Goal: Information Seeking & Learning: Find specific fact

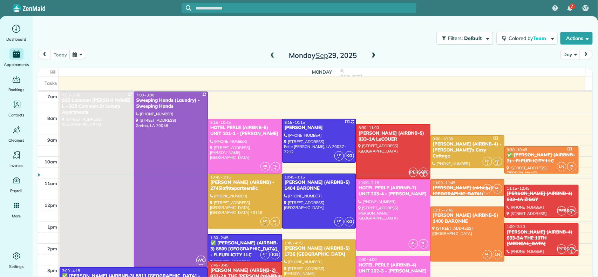
click at [272, 57] on span at bounding box center [272, 56] width 8 height 6
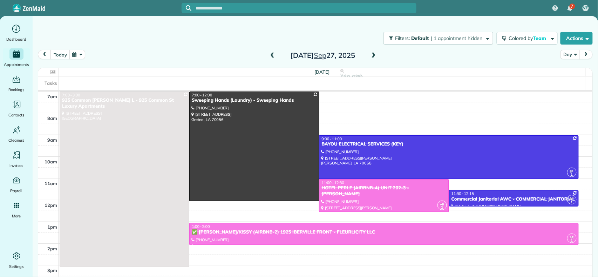
click at [272, 57] on span at bounding box center [272, 56] width 8 height 6
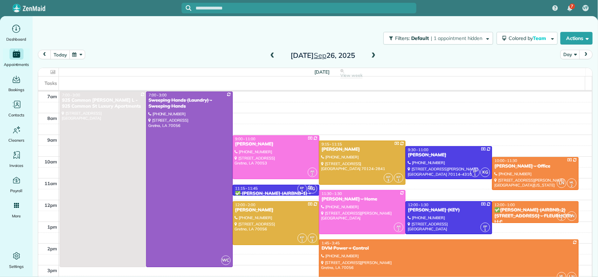
click at [272, 57] on span at bounding box center [272, 56] width 8 height 6
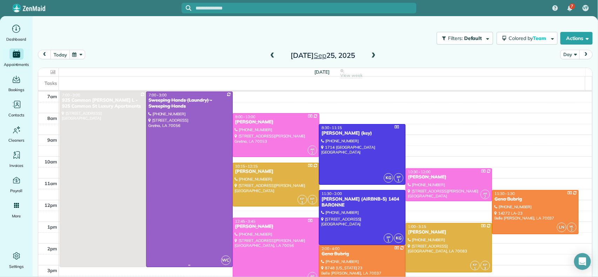
click at [188, 133] on div at bounding box center [189, 179] width 86 height 175
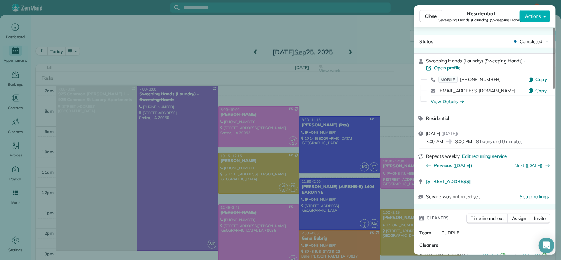
scroll to position [93, 0]
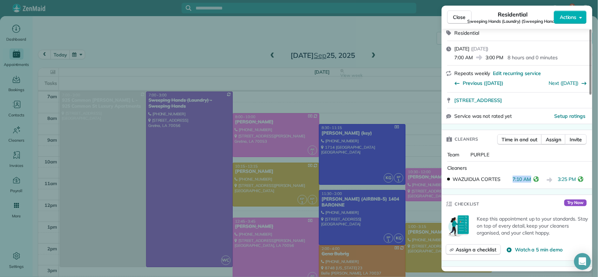
drag, startPoint x: 530, startPoint y: 176, endPoint x: 508, endPoint y: 181, distance: 23.0
click at [508, 181] on div "WAZUIDUA [PERSON_NAME] 7:10 AM 3:25 PM" at bounding box center [516, 180] width 145 height 14
copy div "7:10 AM"
drag, startPoint x: 502, startPoint y: 169, endPoint x: 506, endPoint y: 170, distance: 4.0
click at [502, 169] on div "Cleaners" at bounding box center [518, 167] width 142 height 7
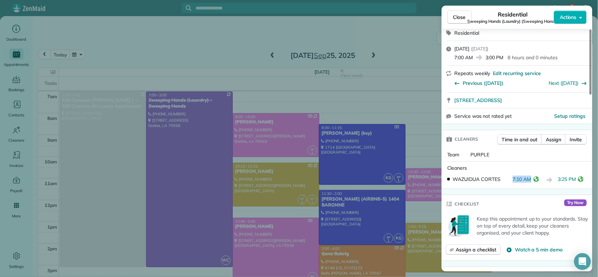
drag, startPoint x: 530, startPoint y: 176, endPoint x: 514, endPoint y: 178, distance: 16.9
click at [514, 178] on span "7:10 AM" at bounding box center [522, 180] width 19 height 9
copy span "7:10 AM"
drag, startPoint x: 558, startPoint y: 177, endPoint x: 575, endPoint y: 181, distance: 17.6
click at [575, 181] on span "3:25 PM" at bounding box center [567, 180] width 18 height 9
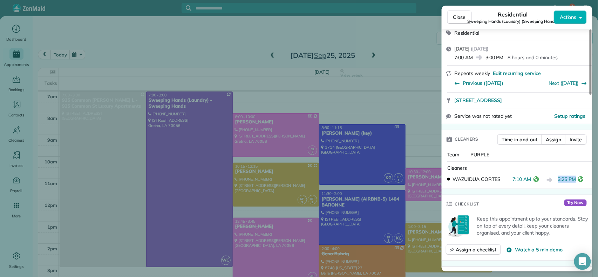
copy span "3:25 PM"
click at [543, 168] on div "Cleaners" at bounding box center [518, 167] width 142 height 7
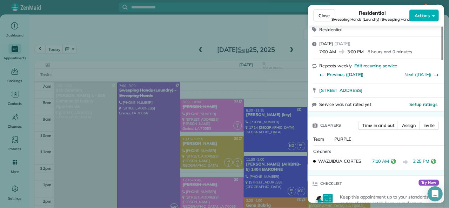
scroll to position [94, 0]
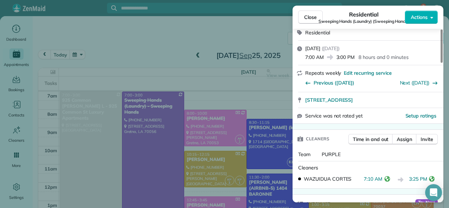
click at [312, 19] on span "Close" at bounding box center [310, 17] width 13 height 7
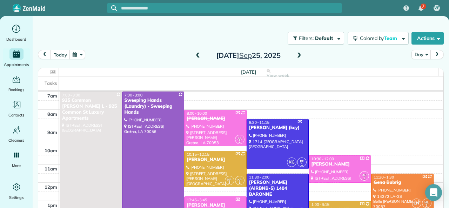
click at [296, 53] on span at bounding box center [299, 56] width 8 height 6
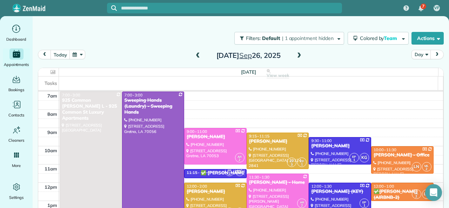
click at [151, 132] on div at bounding box center [153, 164] width 62 height 145
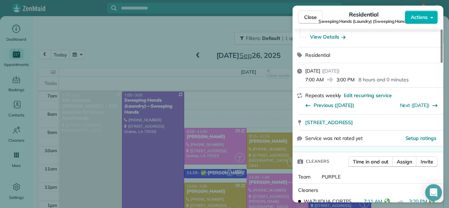
scroll to position [141, 0]
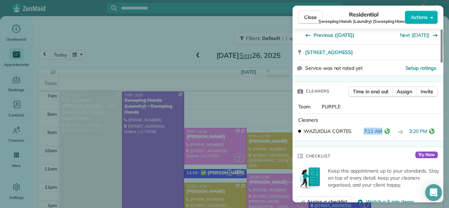
drag, startPoint x: 382, startPoint y: 131, endPoint x: 364, endPoint y: 133, distance: 18.0
click at [364, 133] on span "7:11 AM" at bounding box center [372, 132] width 19 height 9
copy span "7:11 AM"
drag, startPoint x: 409, startPoint y: 132, endPoint x: 426, endPoint y: 132, distance: 17.5
click at [426, 132] on span "3:20 PM" at bounding box center [418, 132] width 18 height 9
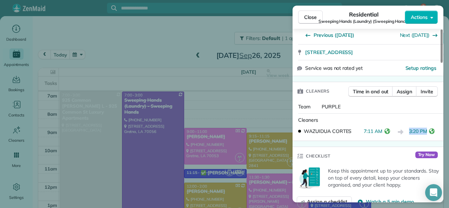
copy span "3:20 PM"
click at [309, 16] on span "Close" at bounding box center [310, 17] width 13 height 7
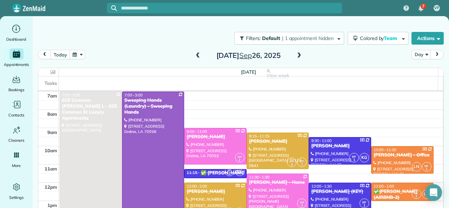
click at [295, 55] on span at bounding box center [299, 56] width 8 height 6
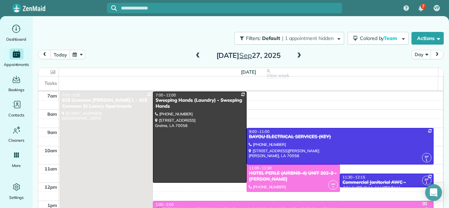
click at [299, 55] on span at bounding box center [299, 56] width 8 height 6
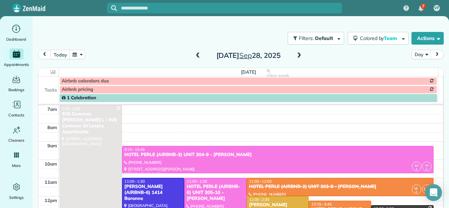
click at [296, 55] on span at bounding box center [299, 56] width 8 height 6
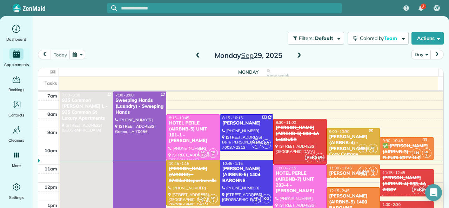
click at [138, 134] on div at bounding box center [139, 164] width 53 height 145
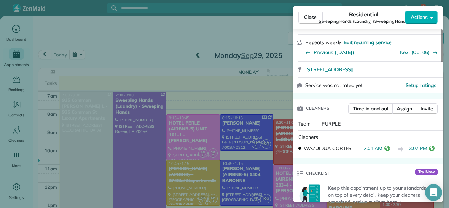
scroll to position [141, 0]
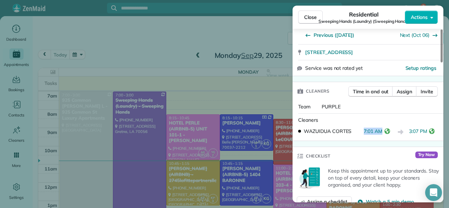
drag, startPoint x: 382, startPoint y: 132, endPoint x: 364, endPoint y: 134, distance: 17.6
click at [364, 134] on span "7:01 AM" at bounding box center [372, 132] width 19 height 9
copy span "7:01 AM"
drag, startPoint x: 415, startPoint y: 134, endPoint x: 427, endPoint y: 134, distance: 13.0
click at [427, 134] on div "3:07 PM" at bounding box center [423, 132] width 28 height 9
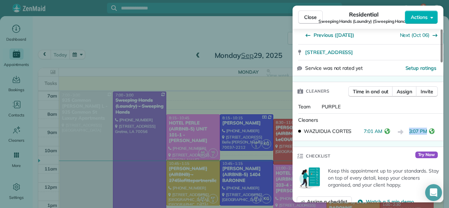
copy span "3:07 PM"
click at [306, 14] on span "Close" at bounding box center [310, 17] width 13 height 7
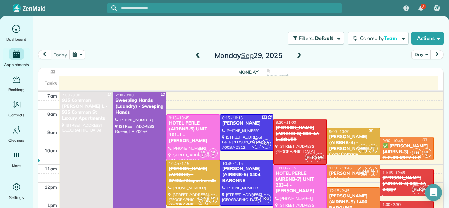
click at [295, 56] on span at bounding box center [299, 56] width 8 height 6
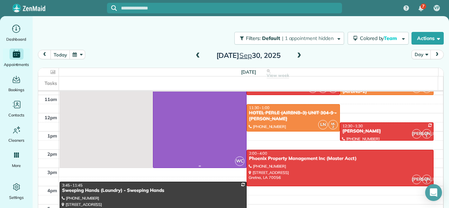
scroll to position [70, 0]
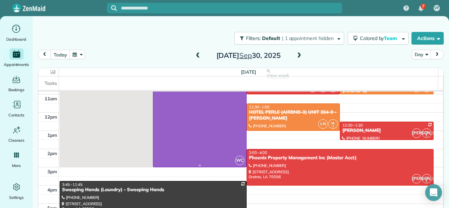
click at [207, 120] on div at bounding box center [199, 94] width 93 height 145
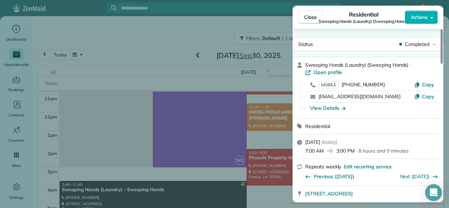
scroll to position [140, 0]
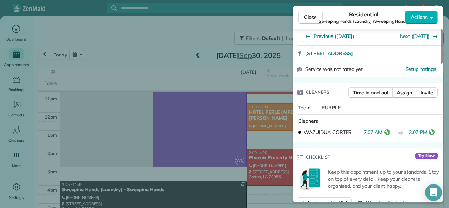
drag, startPoint x: 382, startPoint y: 132, endPoint x: 364, endPoint y: 135, distance: 17.3
click at [364, 135] on span "7:07 AM" at bounding box center [372, 133] width 19 height 9
copy span "7:07 AM"
drag, startPoint x: 426, startPoint y: 132, endPoint x: 409, endPoint y: 135, distance: 17.4
click at [409, 135] on span "3:07 PM" at bounding box center [418, 133] width 18 height 9
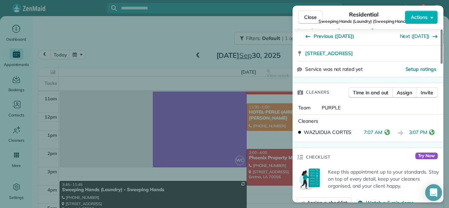
copy span "3:07 PM"
click at [310, 13] on button "Close" at bounding box center [310, 17] width 25 height 13
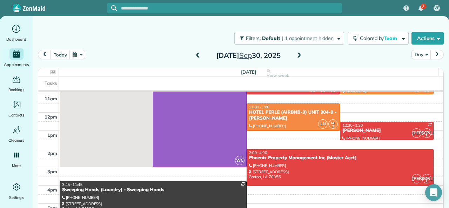
click at [194, 56] on span at bounding box center [198, 56] width 8 height 6
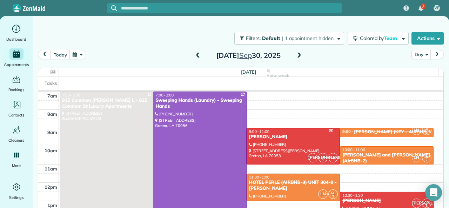
click at [194, 56] on span at bounding box center [198, 56] width 8 height 6
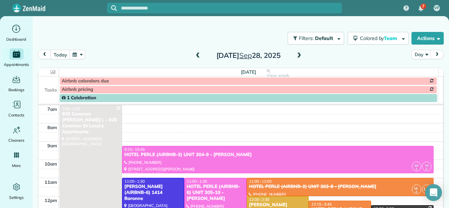
click at [194, 56] on span at bounding box center [198, 56] width 8 height 6
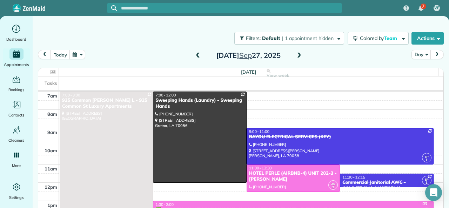
click at [194, 56] on span at bounding box center [198, 56] width 8 height 6
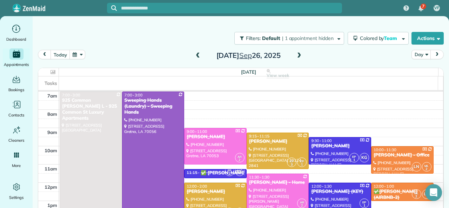
click at [194, 56] on span at bounding box center [198, 56] width 8 height 6
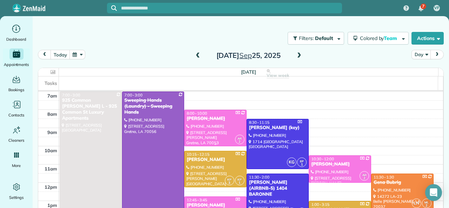
click at [217, 119] on div "[PERSON_NAME]" at bounding box center [215, 119] width 58 height 6
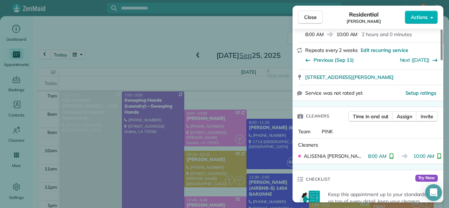
scroll to position [140, 0]
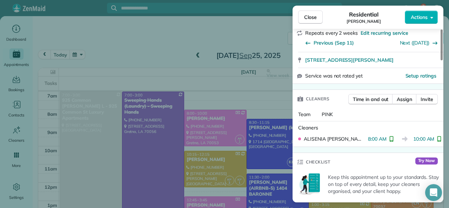
drag, startPoint x: 382, startPoint y: 140, endPoint x: 363, endPoint y: 141, distance: 18.3
click at [368, 141] on span "8:00 AM" at bounding box center [377, 138] width 19 height 7
copy span "8:00 AM"
click at [306, 18] on span "Close" at bounding box center [310, 17] width 13 height 7
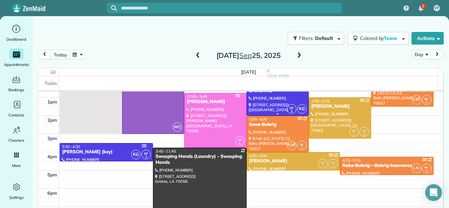
scroll to position [105, 0]
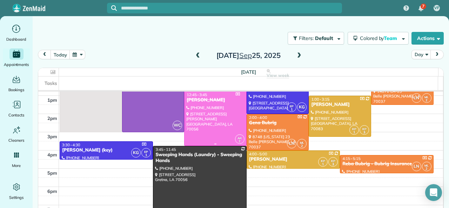
click at [225, 117] on div at bounding box center [215, 118] width 62 height 54
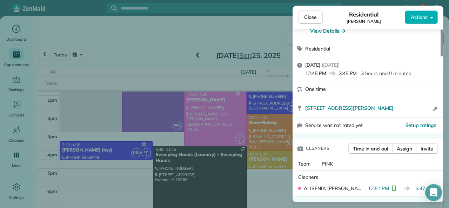
scroll to position [105, 0]
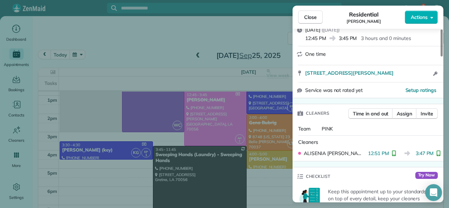
drag, startPoint x: 414, startPoint y: 153, endPoint x: 430, endPoint y: 156, distance: 16.3
click at [430, 156] on div "3:47 PM" at bounding box center [429, 153] width 28 height 7
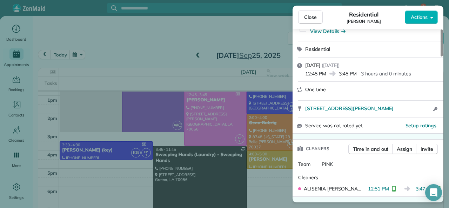
drag, startPoint x: 357, startPoint y: 73, endPoint x: 340, endPoint y: 76, distance: 17.7
click at [340, 76] on span "3:45 PM" at bounding box center [347, 73] width 18 height 7
click at [311, 16] on span "Close" at bounding box center [310, 17] width 13 height 7
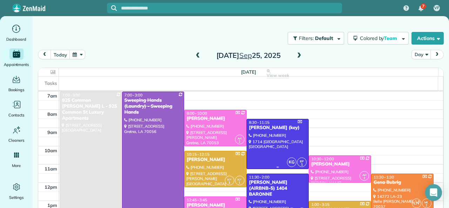
click at [276, 129] on div "[PERSON_NAME] (key)" at bounding box center [277, 128] width 58 height 6
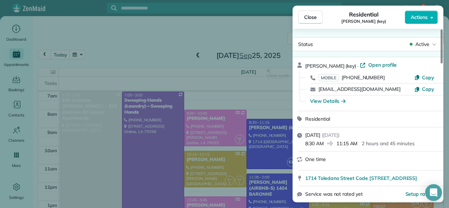
drag, startPoint x: 323, startPoint y: 143, endPoint x: 303, endPoint y: 143, distance: 20.7
click at [303, 143] on div "[DATE] ( [DATE] ) 8:30 AM 11:15 AM 2 hours and 45 minutes" at bounding box center [367, 139] width 151 height 24
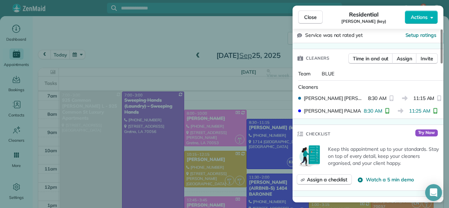
scroll to position [141, 0]
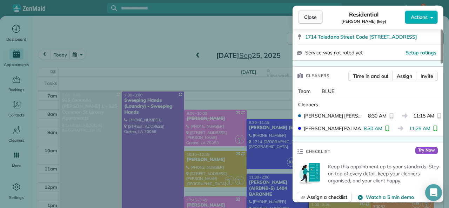
click at [304, 16] on span "Close" at bounding box center [310, 17] width 13 height 7
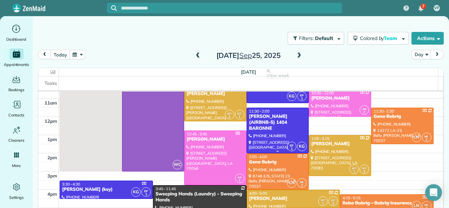
scroll to position [105, 0]
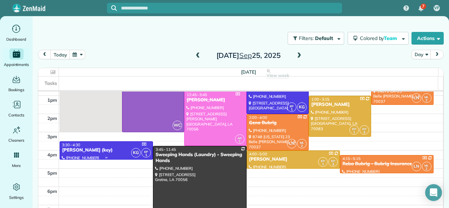
click at [102, 151] on div "[PERSON_NAME] (key)" at bounding box center [106, 150] width 89 height 6
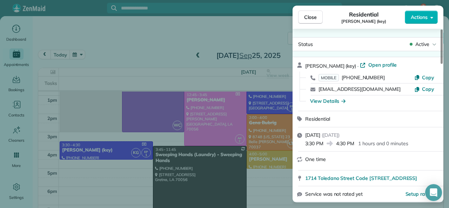
drag, startPoint x: 351, startPoint y: 144, endPoint x: 337, endPoint y: 145, distance: 14.0
click at [337, 145] on span "4:30 PM" at bounding box center [345, 143] width 18 height 7
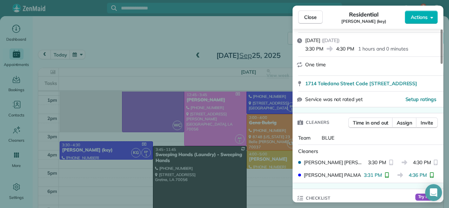
scroll to position [105, 0]
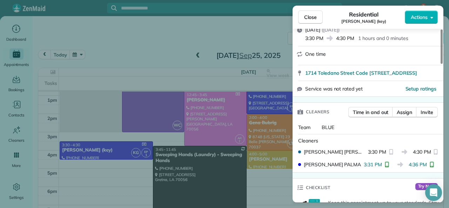
drag, startPoint x: 409, startPoint y: 171, endPoint x: 425, endPoint y: 172, distance: 16.5
click at [425, 168] on span "4:36 PM" at bounding box center [417, 164] width 18 height 7
click at [311, 13] on button "Close" at bounding box center [310, 17] width 25 height 13
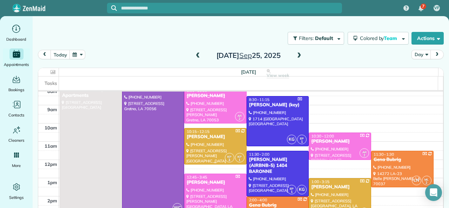
scroll to position [35, 0]
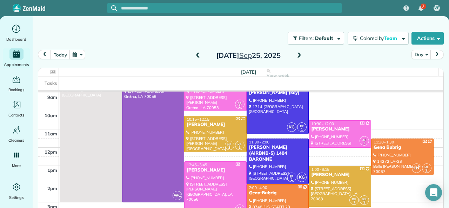
click at [206, 125] on div "[PERSON_NAME]" at bounding box center [215, 125] width 58 height 6
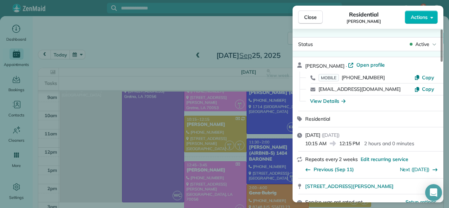
click at [327, 144] on div "10:15 AM 12:15 PM 2 hours and 0 minutes" at bounding box center [372, 142] width 134 height 8
click at [326, 143] on span "10:15 AM" at bounding box center [315, 143] width 21 height 7
drag, startPoint x: 326, startPoint y: 143, endPoint x: 306, endPoint y: 145, distance: 20.4
click at [306, 145] on span "10:15 AM" at bounding box center [315, 143] width 21 height 7
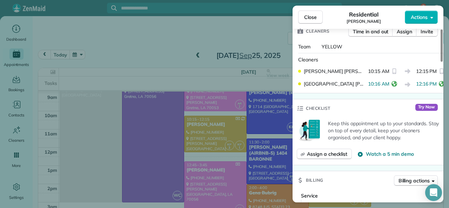
scroll to position [211, 0]
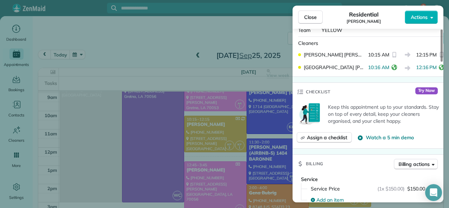
drag, startPoint x: 384, startPoint y: 69, endPoint x: 364, endPoint y: 71, distance: 20.1
click at [368, 71] on span "10:16 AM" at bounding box center [378, 68] width 21 height 9
click at [302, 11] on button "Close" at bounding box center [310, 17] width 25 height 13
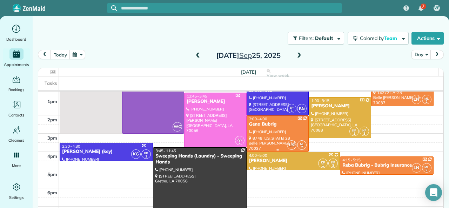
scroll to position [105, 0]
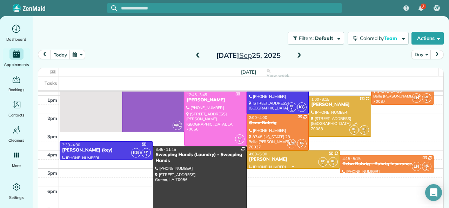
click at [265, 157] on div "[PERSON_NAME]" at bounding box center [292, 159] width 89 height 6
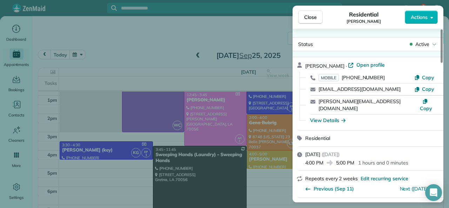
drag, startPoint x: 354, startPoint y: 154, endPoint x: 337, endPoint y: 156, distance: 16.9
click at [337, 159] on span "5:00 PM" at bounding box center [345, 162] width 18 height 7
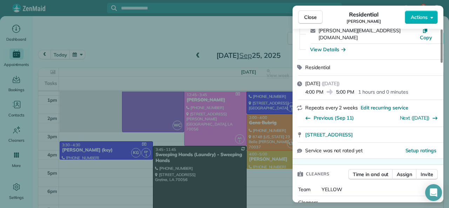
scroll to position [106, 0]
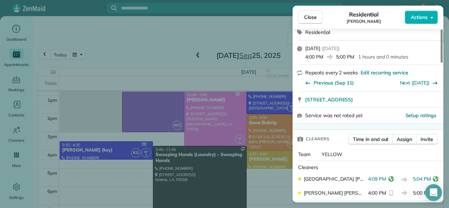
drag, startPoint x: 409, startPoint y: 170, endPoint x: 425, endPoint y: 171, distance: 16.5
click at [425, 175] on span "5:04 PM" at bounding box center [421, 179] width 18 height 9
click at [409, 172] on div "[PERSON_NAME] 4:09 PM 5:04 PM" at bounding box center [367, 179] width 145 height 14
click at [308, 14] on span "Close" at bounding box center [310, 17] width 13 height 7
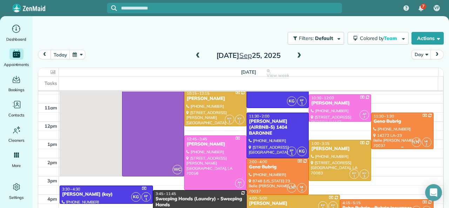
scroll to position [70, 0]
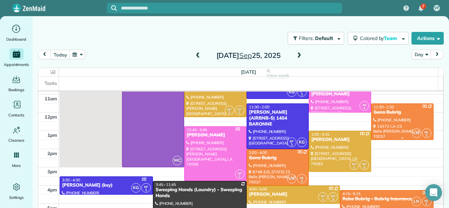
click at [379, 113] on div "Gena Bubrig" at bounding box center [402, 112] width 58 height 6
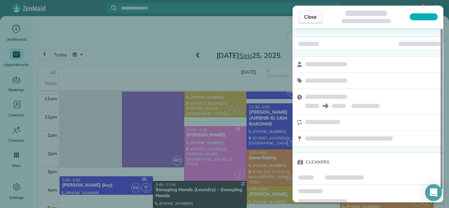
click at [311, 18] on span "Close" at bounding box center [310, 16] width 13 height 7
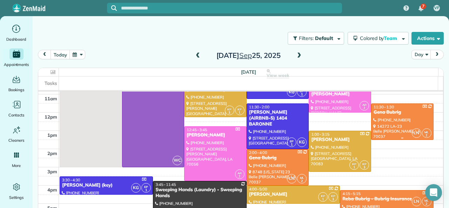
click at [385, 115] on div "Gena Bubrig" at bounding box center [402, 112] width 58 height 6
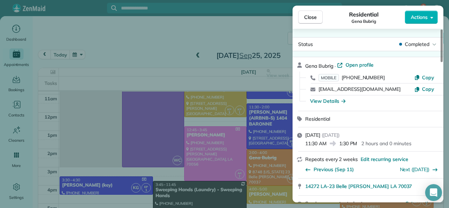
drag, startPoint x: 326, startPoint y: 145, endPoint x: 305, endPoint y: 145, distance: 20.7
click at [305, 145] on span "11:30 AM" at bounding box center [315, 143] width 21 height 7
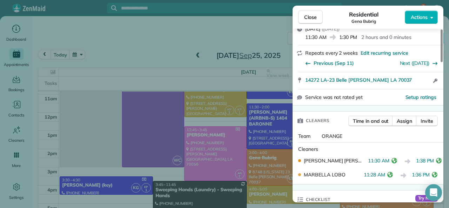
scroll to position [141, 0]
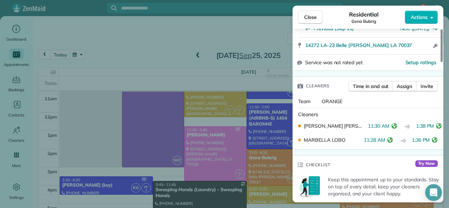
drag, startPoint x: 389, startPoint y: 125, endPoint x: 362, endPoint y: 127, distance: 26.7
click at [362, 127] on div "[PERSON_NAME] [PERSON_NAME] 11:30 AM 1:38 PM" at bounding box center [367, 126] width 145 height 14
click at [385, 133] on div "[PERSON_NAME] [PERSON_NAME] 11:30 AM 1:38 PM" at bounding box center [367, 126] width 145 height 14
drag, startPoint x: 388, startPoint y: 127, endPoint x: 369, endPoint y: 129, distance: 19.4
click at [369, 129] on span "11:30 AM" at bounding box center [378, 126] width 21 height 9
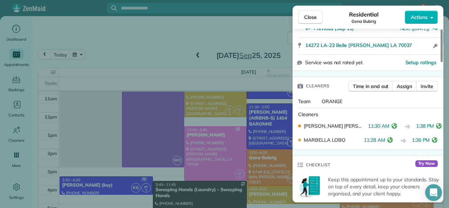
drag, startPoint x: 370, startPoint y: 142, endPoint x: 384, endPoint y: 143, distance: 14.0
click at [384, 143] on div "[PERSON_NAME] 11:28 AM 1:36 PM" at bounding box center [367, 140] width 145 height 14
click at [368, 138] on span "11:28 AM" at bounding box center [373, 140] width 21 height 9
drag, startPoint x: 364, startPoint y: 140, endPoint x: 383, endPoint y: 142, distance: 19.4
click at [383, 142] on span "11:28 AM" at bounding box center [373, 140] width 21 height 9
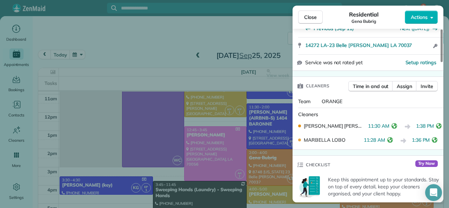
click at [310, 18] on span "Close" at bounding box center [310, 17] width 13 height 7
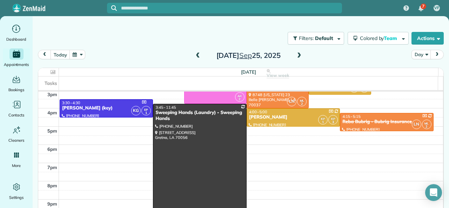
scroll to position [162, 0]
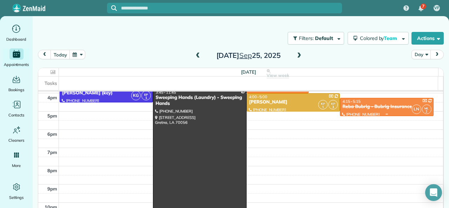
click at [355, 103] on div "4:15 - 5:15" at bounding box center [386, 101] width 89 height 5
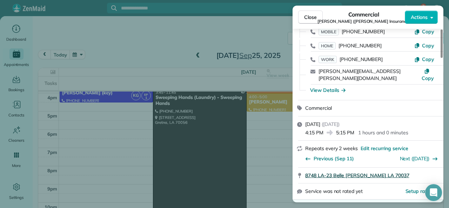
scroll to position [70, 0]
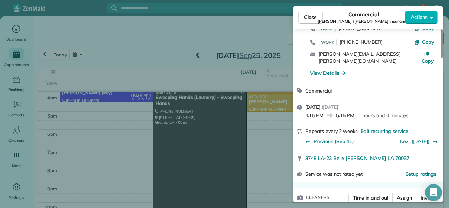
drag, startPoint x: 336, startPoint y: 102, endPoint x: 354, endPoint y: 103, distance: 18.3
click at [354, 112] on span "5:15 PM" at bounding box center [345, 115] width 18 height 7
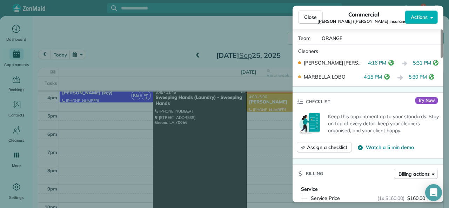
scroll to position [209, 0]
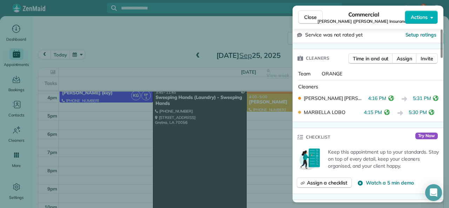
click at [412, 95] on span "5:31 PM" at bounding box center [421, 99] width 18 height 9
drag, startPoint x: 413, startPoint y: 84, endPoint x: 429, endPoint y: 86, distance: 16.2
click at [429, 95] on span "5:31 PM" at bounding box center [421, 99] width 18 height 9
drag, startPoint x: 409, startPoint y: 100, endPoint x: 425, endPoint y: 101, distance: 15.8
click at [425, 109] on span "5:30 PM" at bounding box center [417, 113] width 18 height 9
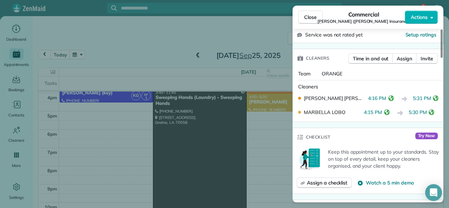
click at [366, 128] on div "Checklist Try Now" at bounding box center [367, 137] width 151 height 18
click at [307, 17] on span "Close" at bounding box center [310, 17] width 13 height 7
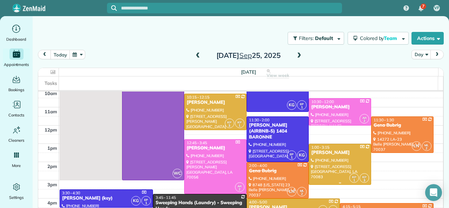
scroll to position [22, 0]
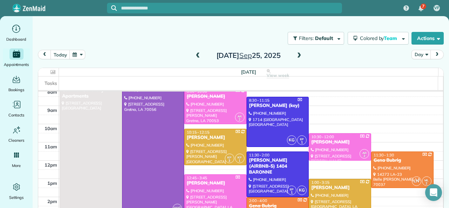
click at [296, 52] on span at bounding box center [299, 55] width 8 height 11
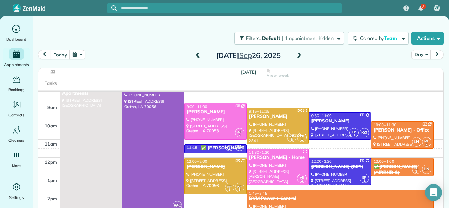
scroll to position [35, 0]
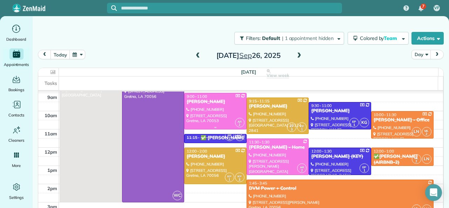
click at [215, 113] on div at bounding box center [215, 111] width 62 height 36
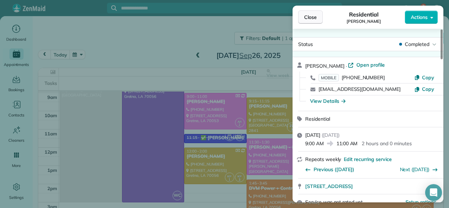
click at [307, 14] on span "Close" at bounding box center [310, 17] width 13 height 7
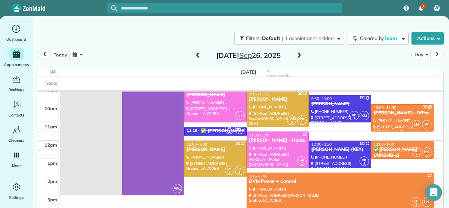
scroll to position [30, 0]
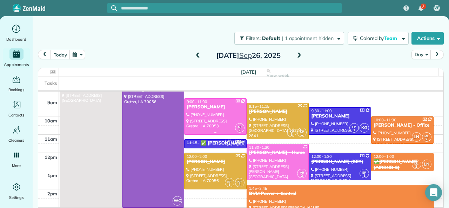
click at [199, 121] on div at bounding box center [215, 116] width 62 height 36
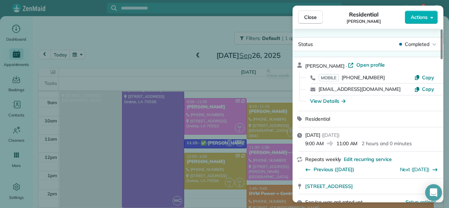
click at [318, 144] on span "9:00 AM" at bounding box center [314, 143] width 19 height 7
drag, startPoint x: 322, startPoint y: 144, endPoint x: 306, endPoint y: 146, distance: 15.9
click at [306, 146] on span "9:00 AM" at bounding box center [314, 143] width 19 height 7
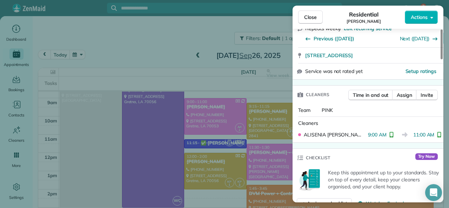
scroll to position [140, 0]
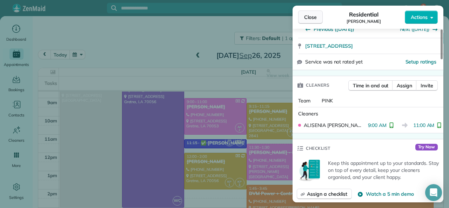
click at [311, 17] on span "Close" at bounding box center [310, 17] width 13 height 7
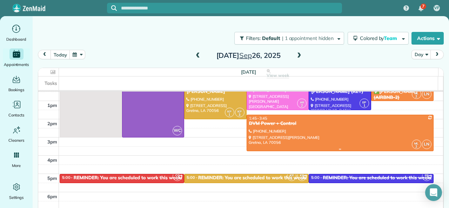
scroll to position [65, 0]
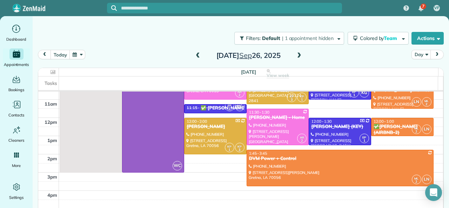
click at [266, 130] on div at bounding box center [278, 127] width 62 height 36
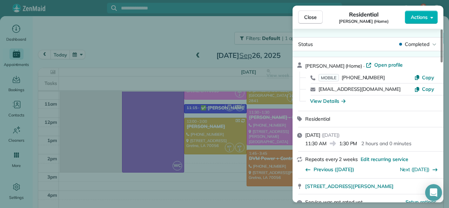
drag, startPoint x: 357, startPoint y: 145, endPoint x: 340, endPoint y: 146, distance: 17.2
click at [340, 146] on span "1:30 PM" at bounding box center [348, 143] width 18 height 7
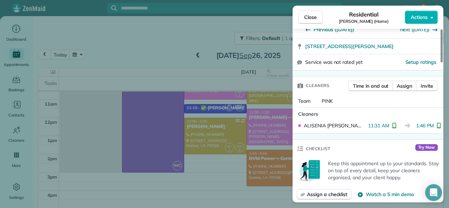
scroll to position [140, 0]
drag, startPoint x: 412, startPoint y: 126, endPoint x: 430, endPoint y: 126, distance: 17.9
click at [430, 126] on span "1:46 PM" at bounding box center [425, 125] width 18 height 7
click at [306, 16] on span "Close" at bounding box center [310, 17] width 13 height 7
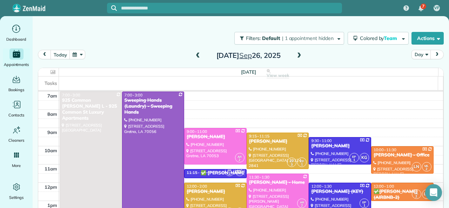
scroll to position [35, 0]
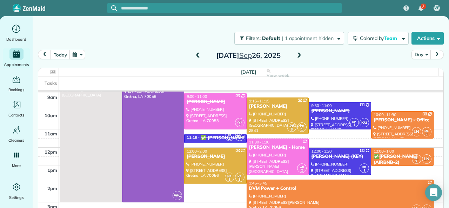
click at [269, 115] on div at bounding box center [278, 116] width 62 height 36
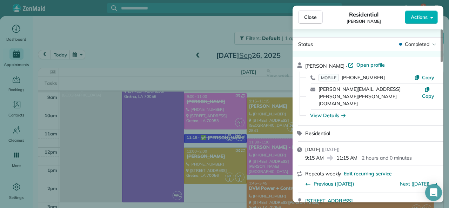
scroll to position [70, 0]
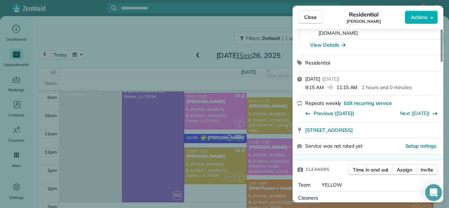
drag, startPoint x: 323, startPoint y: 74, endPoint x: 306, endPoint y: 76, distance: 17.6
click at [306, 84] on span "9:15 AM" at bounding box center [314, 87] width 19 height 7
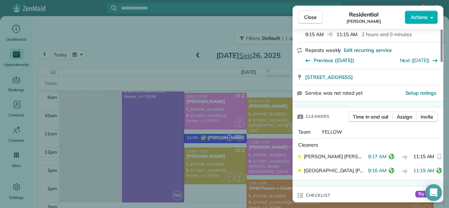
scroll to position [141, 0]
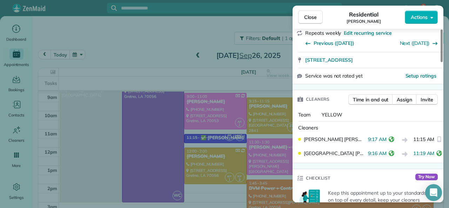
drag, startPoint x: 381, startPoint y: 125, endPoint x: 364, endPoint y: 125, distance: 16.5
click at [368, 136] on span "9:17 AM" at bounding box center [377, 140] width 19 height 9
drag, startPoint x: 382, startPoint y: 139, endPoint x: 364, endPoint y: 141, distance: 17.6
click at [368, 150] on span "9:16 AM" at bounding box center [377, 154] width 19 height 9
click at [376, 124] on div "Cleaners" at bounding box center [369, 127] width 142 height 7
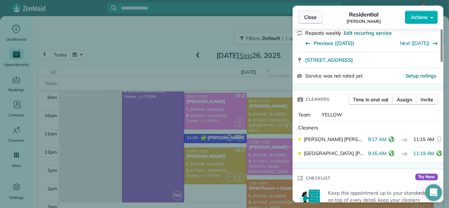
click at [309, 21] on button "Close" at bounding box center [310, 17] width 25 height 13
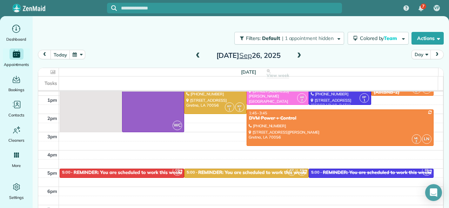
scroll to position [70, 0]
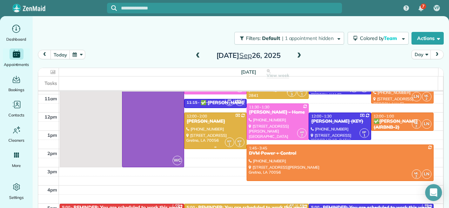
click at [214, 129] on div at bounding box center [215, 131] width 62 height 36
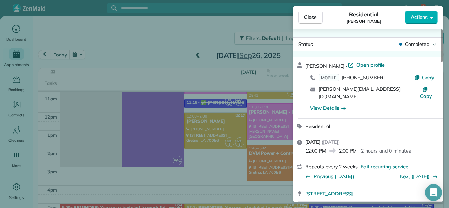
click at [357, 147] on span "2:00 PM" at bounding box center [347, 150] width 18 height 7
drag, startPoint x: 357, startPoint y: 143, endPoint x: 340, endPoint y: 146, distance: 17.1
click at [340, 147] on span "2:00 PM" at bounding box center [347, 150] width 18 height 7
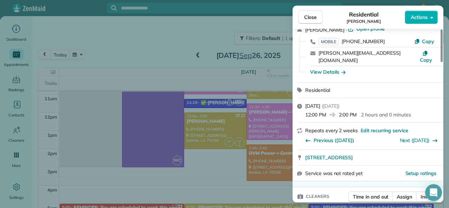
scroll to position [141, 0]
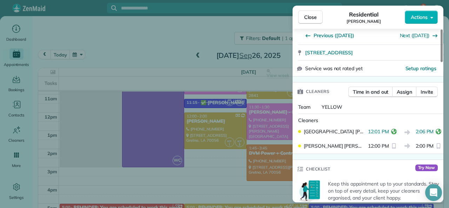
drag, startPoint x: 412, startPoint y: 126, endPoint x: 430, endPoint y: 127, distance: 17.6
click at [430, 128] on span "2:06 PM" at bounding box center [424, 132] width 18 height 9
click at [353, 114] on div "Cleaners [GEOGRAPHIC_DATA][PERSON_NAME] 12:01 PM 2:06 PM [PERSON_NAME] 12:00 PM…" at bounding box center [367, 134] width 151 height 40
click at [313, 19] on span "Close" at bounding box center [310, 17] width 13 height 7
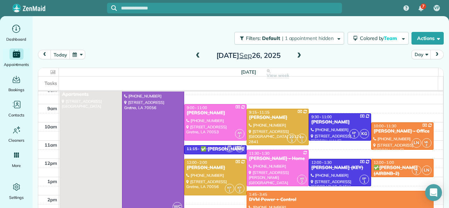
scroll to position [35, 0]
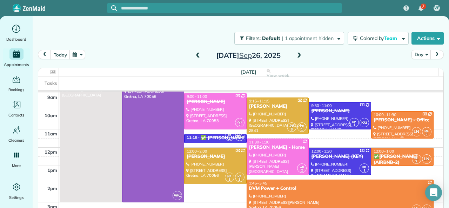
click at [383, 121] on div "[PERSON_NAME] - Office" at bounding box center [402, 120] width 58 height 6
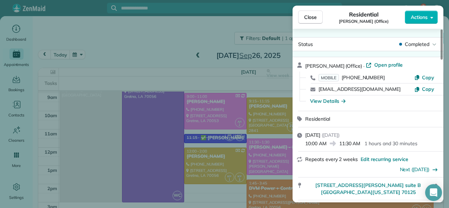
drag, startPoint x: 326, startPoint y: 145, endPoint x: 305, endPoint y: 146, distance: 21.0
click at [305, 146] on span "10:00 AM" at bounding box center [315, 143] width 21 height 7
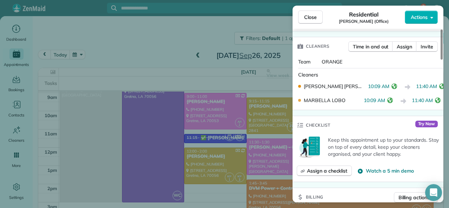
scroll to position [210, 0]
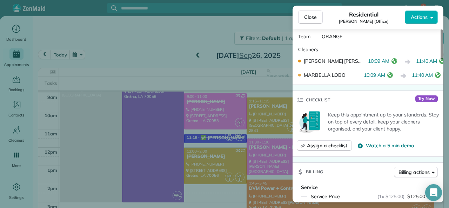
drag, startPoint x: 388, startPoint y: 61, endPoint x: 369, endPoint y: 65, distance: 19.7
click at [369, 65] on span "10:09 AM" at bounding box center [378, 61] width 21 height 9
click at [311, 15] on span "Close" at bounding box center [310, 17] width 13 height 7
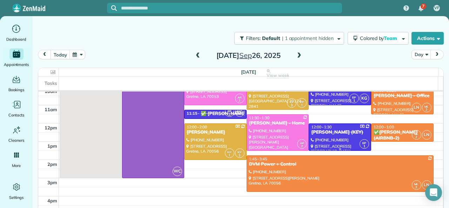
scroll to position [70, 0]
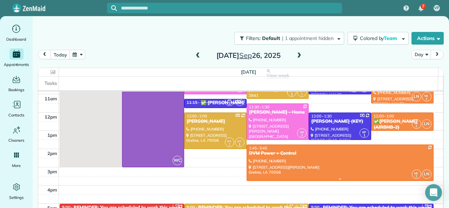
click at [309, 153] on div "DVM Power + Control" at bounding box center [339, 153] width 183 height 6
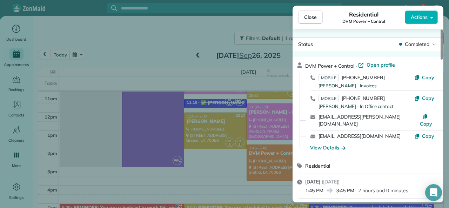
scroll to position [36, 0]
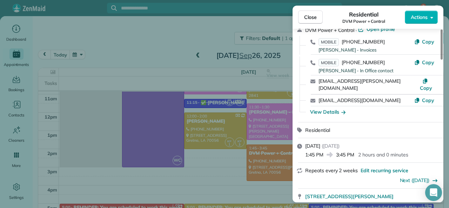
drag, startPoint x: 354, startPoint y: 146, endPoint x: 337, endPoint y: 151, distance: 18.1
click at [337, 151] on div "[DATE] ( [DATE] ) 1:45 PM 3:45 PM 2 hours and 0 minutes" at bounding box center [367, 150] width 151 height 24
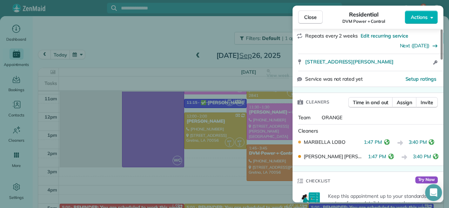
scroll to position [176, 0]
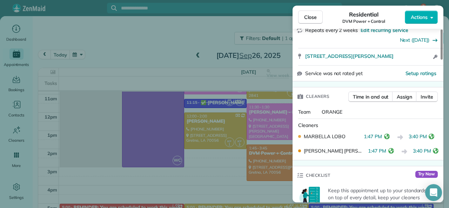
drag, startPoint x: 413, startPoint y: 143, endPoint x: 430, endPoint y: 145, distance: 17.2
click at [430, 147] on span "3:40 PM" at bounding box center [421, 151] width 18 height 9
click at [315, 16] on span "Close" at bounding box center [310, 17] width 13 height 7
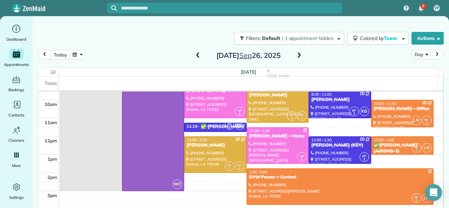
scroll to position [35, 0]
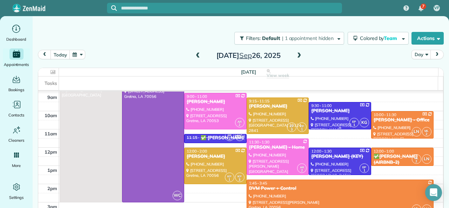
click at [343, 105] on div "9:30 - 11:00" at bounding box center [339, 105] width 58 height 5
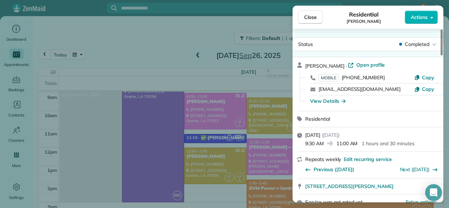
drag, startPoint x: 323, startPoint y: 144, endPoint x: 302, endPoint y: 147, distance: 21.2
click at [302, 147] on div "[DATE] ( [DATE] ) 9:30 AM 11:00 AM 1 hours and 30 minutes" at bounding box center [367, 139] width 151 height 24
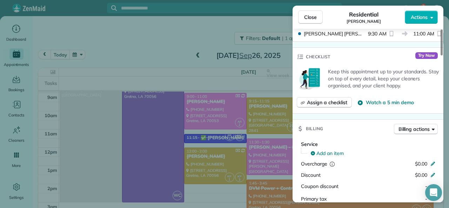
scroll to position [245, 0]
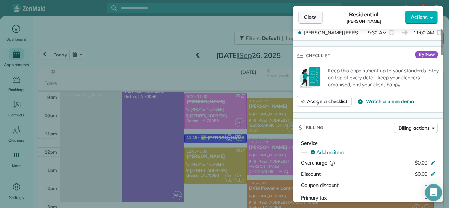
click at [310, 17] on span "Close" at bounding box center [310, 17] width 13 height 7
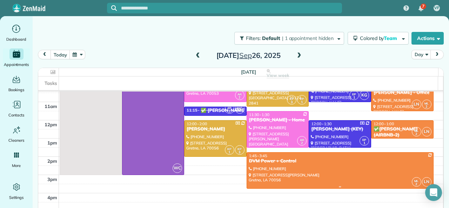
scroll to position [70, 0]
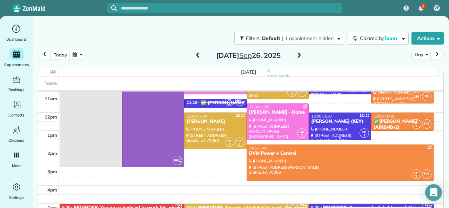
click at [319, 121] on div "[PERSON_NAME] (KEY)" at bounding box center [339, 121] width 58 height 6
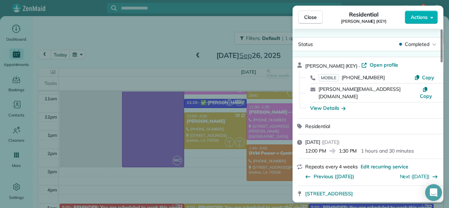
click at [357, 147] on span "1:30 PM" at bounding box center [347, 150] width 18 height 7
drag, startPoint x: 356, startPoint y: 144, endPoint x: 340, endPoint y: 146, distance: 16.3
click at [340, 147] on span "1:30 PM" at bounding box center [347, 150] width 18 height 7
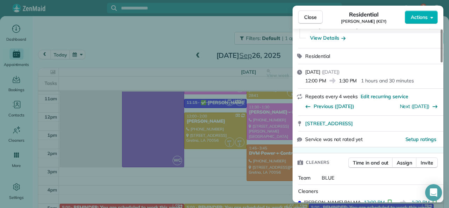
scroll to position [105, 0]
